Goal: Find specific page/section: Find specific page/section

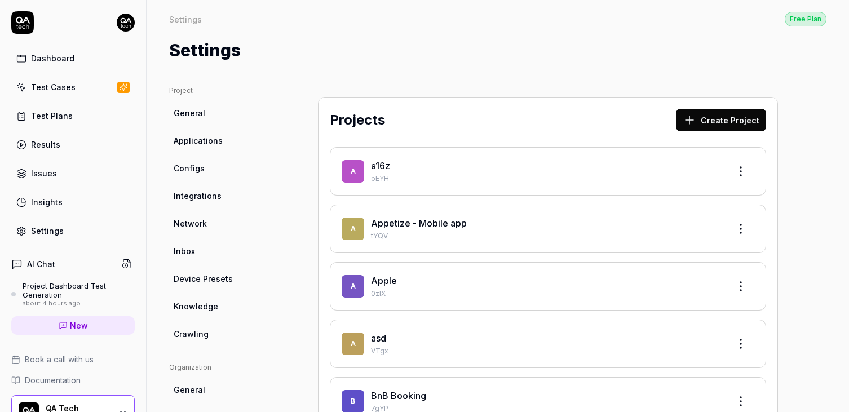
click at [194, 139] on span "Applications" at bounding box center [198, 141] width 49 height 12
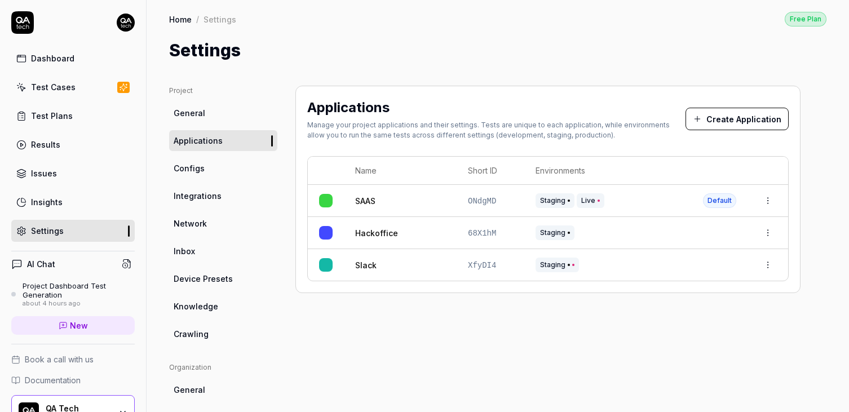
click at [368, 201] on link "SAAS" at bounding box center [365, 201] width 20 height 12
